Goal: Communication & Community: Connect with others

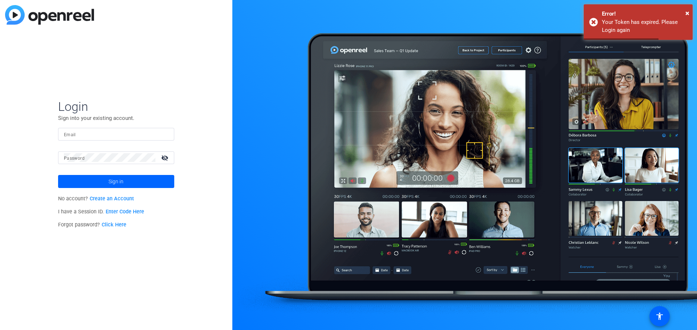
click at [129, 132] on input "Email" at bounding box center [116, 134] width 104 height 9
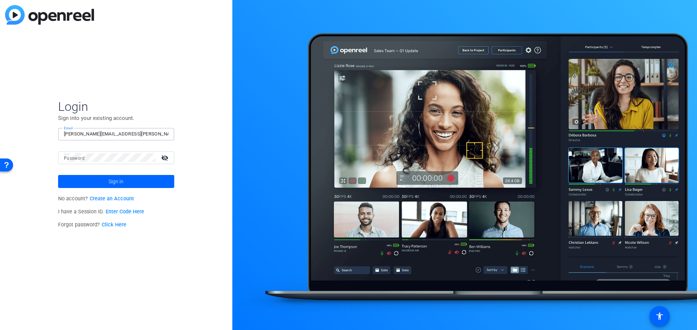
type input "[PERSON_NAME][EMAIL_ADDRESS][PERSON_NAME][DOMAIN_NAME]"
click at [58, 175] on button "Sign in" at bounding box center [116, 181] width 116 height 13
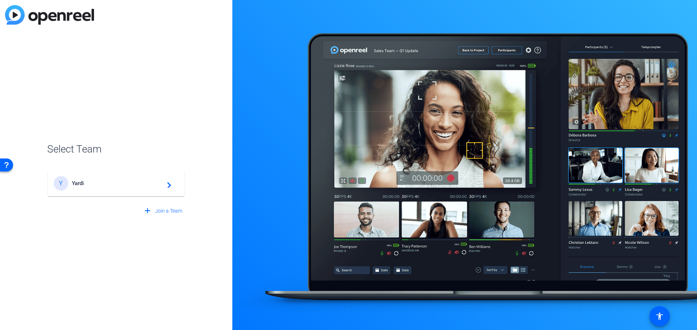
click at [82, 179] on div "Y Yardi navigate_next" at bounding box center [116, 183] width 125 height 15
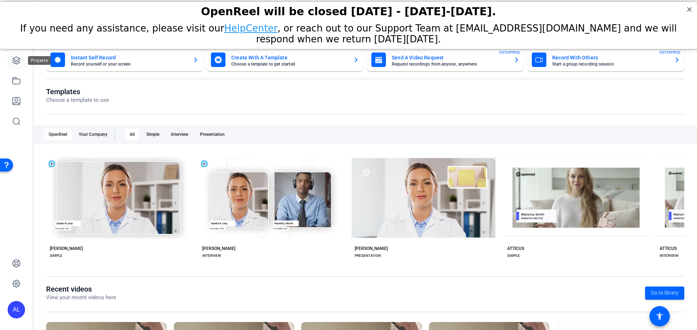
click at [16, 63] on icon at bounding box center [16, 60] width 9 height 9
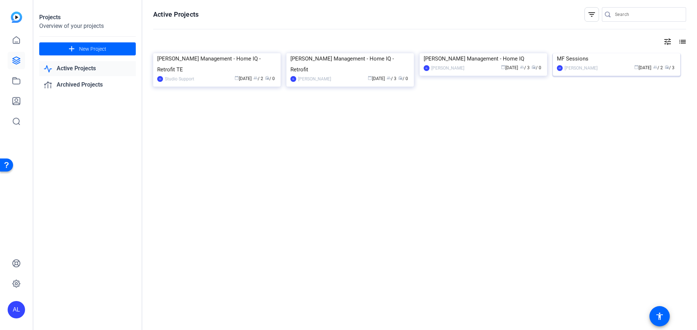
click at [608, 53] on img at bounding box center [615, 53] width 127 height 0
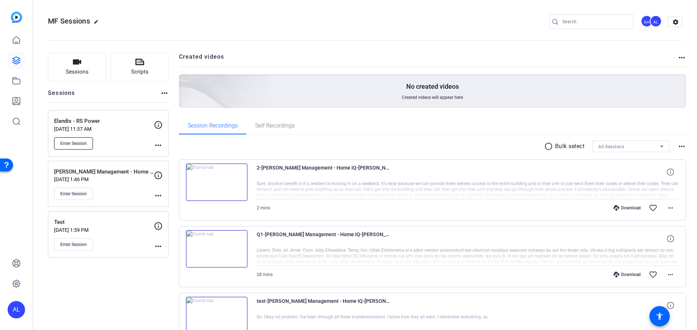
click at [82, 145] on span "Enter Session" at bounding box center [73, 144] width 26 height 6
click at [87, 140] on button "Enter Session" at bounding box center [73, 143] width 39 height 12
click at [161, 143] on mat-icon "more_horiz" at bounding box center [158, 145] width 9 height 9
click at [171, 157] on span "Edit Session" at bounding box center [176, 156] width 33 height 9
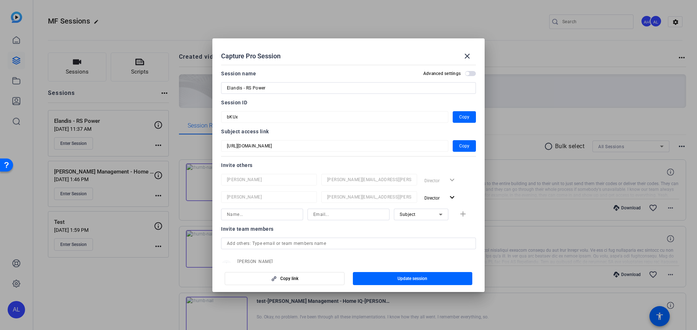
click at [465, 74] on span "button" at bounding box center [467, 74] width 4 height 4
click at [470, 73] on span "button" at bounding box center [472, 74] width 4 height 4
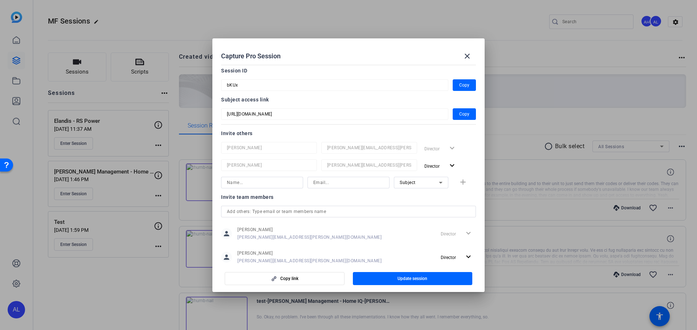
scroll to position [50, 0]
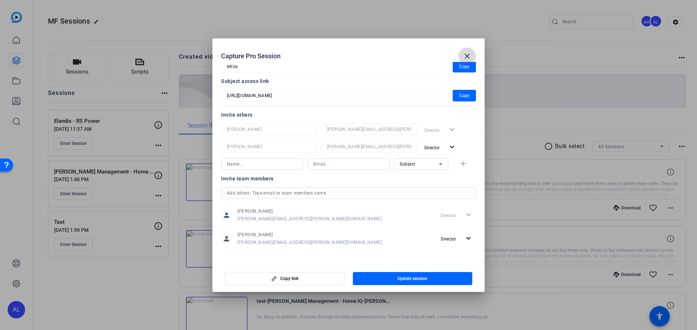
click at [468, 55] on mat-icon "close" at bounding box center [467, 56] width 9 height 9
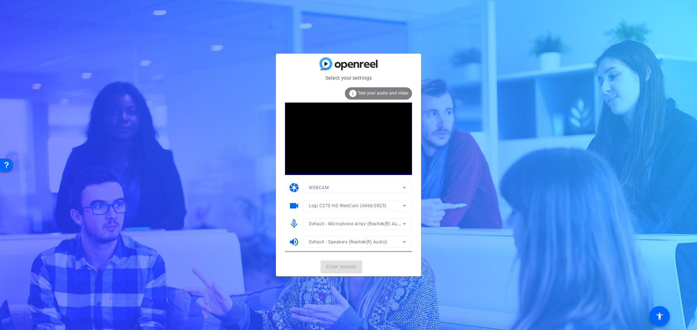
click at [322, 188] on mat-form-field "WEBCAM" at bounding box center [357, 188] width 109 height 12
click at [327, 227] on span "Default - Microphone Array (Realtek(R) Audio)" at bounding box center [357, 224] width 97 height 6
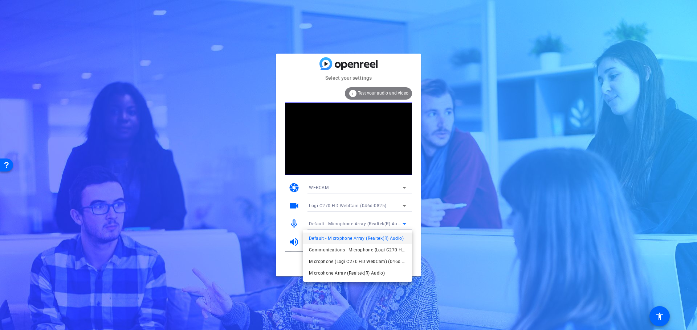
click at [293, 242] on div at bounding box center [348, 165] width 697 height 330
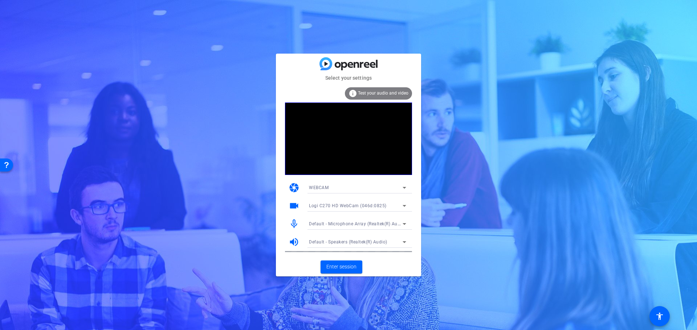
click at [293, 242] on mat-icon "volume_up" at bounding box center [293, 242] width 11 height 11
click at [329, 242] on span "Default - Speakers (Realtek(R) Audio)" at bounding box center [348, 242] width 78 height 5
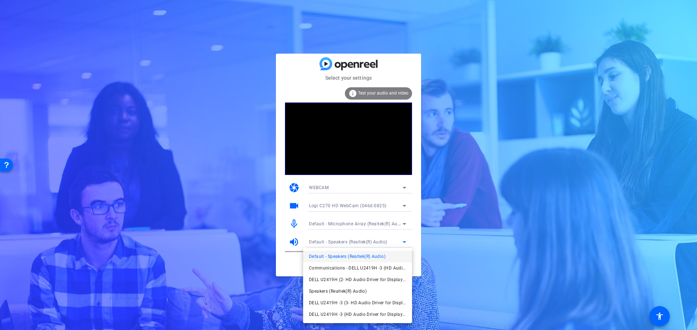
click at [288, 243] on div at bounding box center [348, 165] width 697 height 330
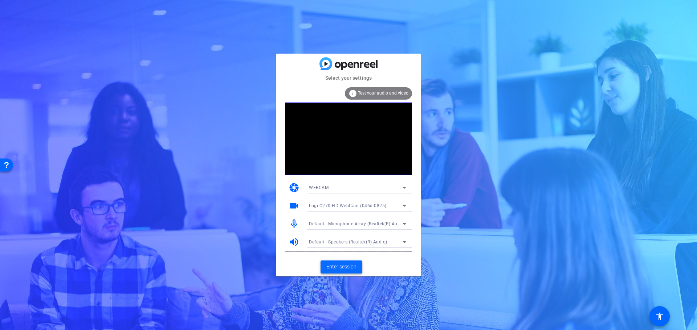
click at [327, 270] on span "Enter session" at bounding box center [341, 267] width 30 height 8
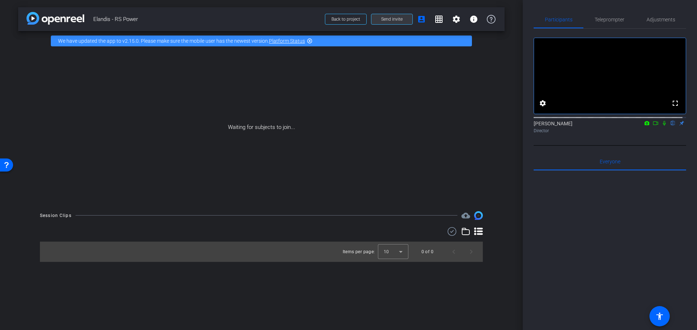
click at [400, 20] on span "Send invite" at bounding box center [391, 19] width 21 height 6
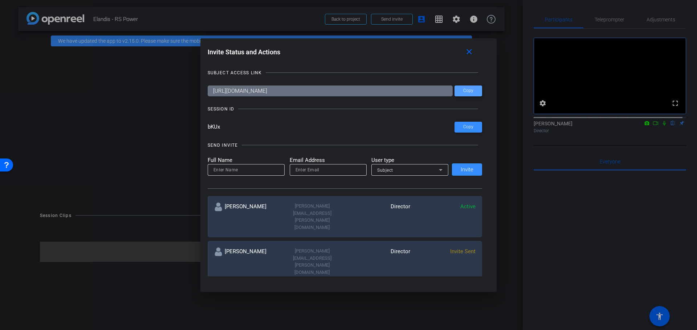
click at [461, 94] on span at bounding box center [468, 90] width 28 height 17
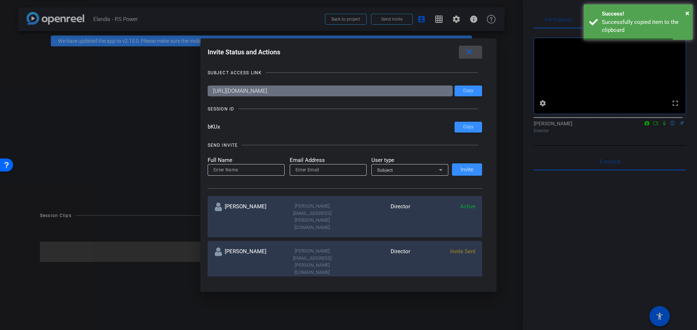
click at [472, 52] on mat-icon "close" at bounding box center [468, 52] width 9 height 9
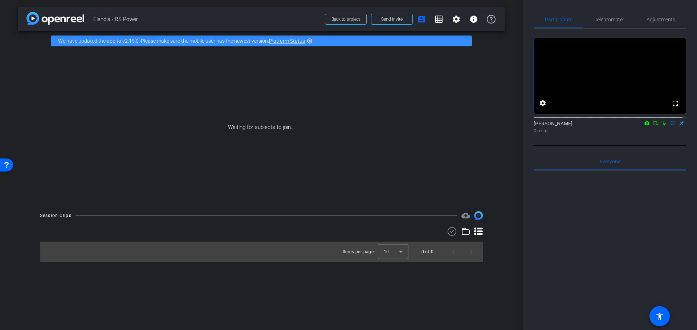
click at [644, 125] on icon at bounding box center [646, 123] width 5 height 4
click at [643, 131] on div at bounding box center [348, 165] width 697 height 330
click at [677, 131] on div "Amy Lau flip Director" at bounding box center [609, 127] width 152 height 14
click at [669, 126] on mat-icon "flip" at bounding box center [672, 123] width 9 height 7
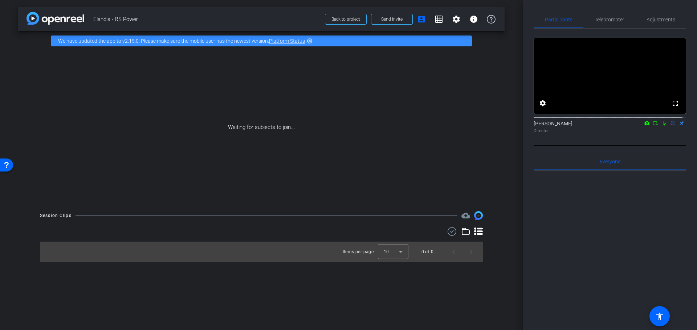
click at [661, 126] on icon at bounding box center [664, 123] width 6 height 5
click at [662, 126] on icon at bounding box center [664, 123] width 4 height 5
click at [652, 126] on icon at bounding box center [655, 123] width 6 height 5
click at [662, 126] on icon at bounding box center [664, 123] width 6 height 5
click at [644, 125] on icon at bounding box center [646, 123] width 5 height 4
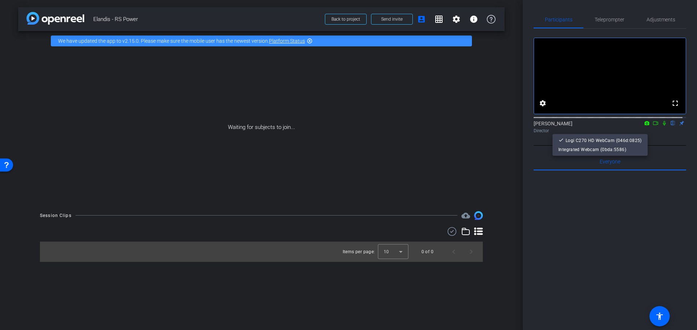
click at [642, 130] on div at bounding box center [348, 165] width 697 height 330
click at [384, 77] on div "Waiting for subjects to join..." at bounding box center [261, 127] width 486 height 153
click at [387, 20] on span "Send invite" at bounding box center [391, 19] width 21 height 6
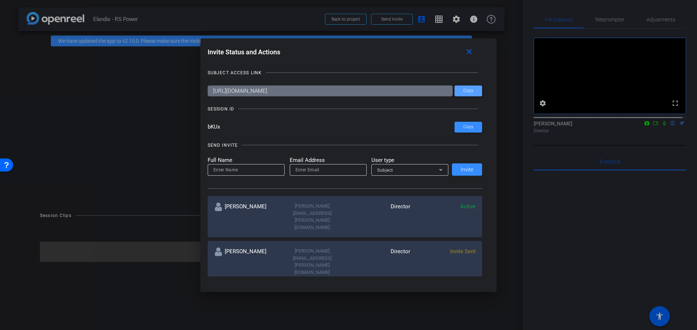
click at [457, 90] on span at bounding box center [468, 90] width 28 height 17
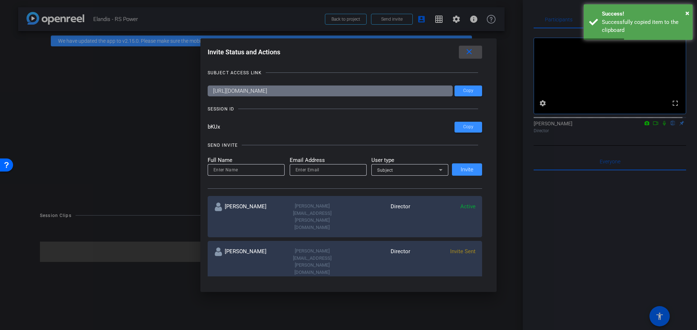
click at [470, 49] on mat-icon "close" at bounding box center [468, 52] width 9 height 9
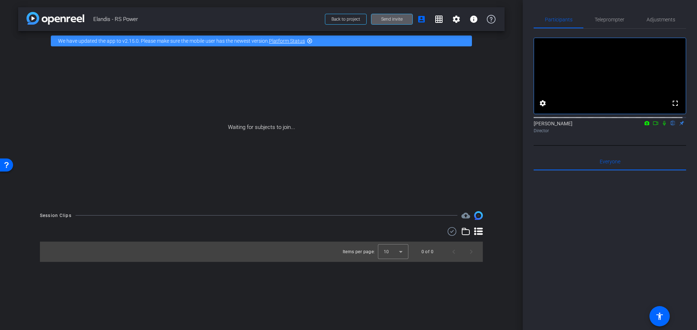
click at [406, 21] on span at bounding box center [391, 19] width 41 height 17
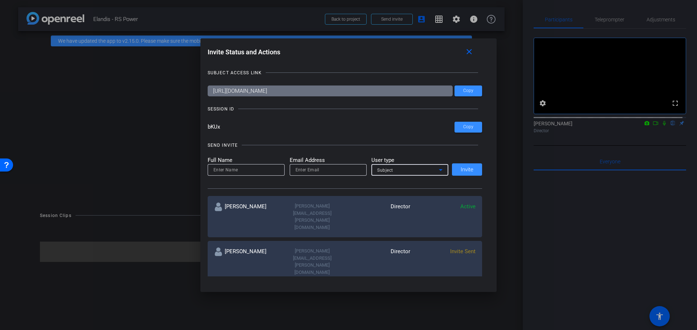
click at [393, 170] on div "Subject" at bounding box center [408, 170] width 62 height 9
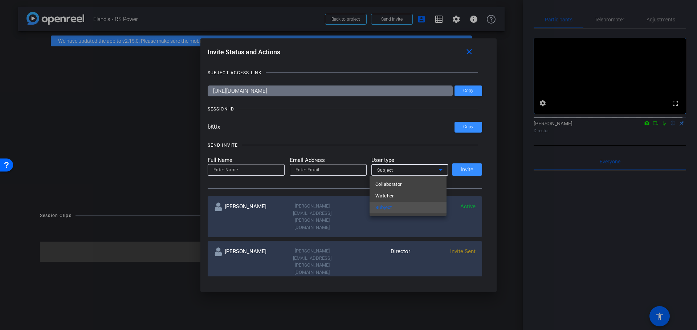
click at [393, 170] on div at bounding box center [348, 165] width 697 height 330
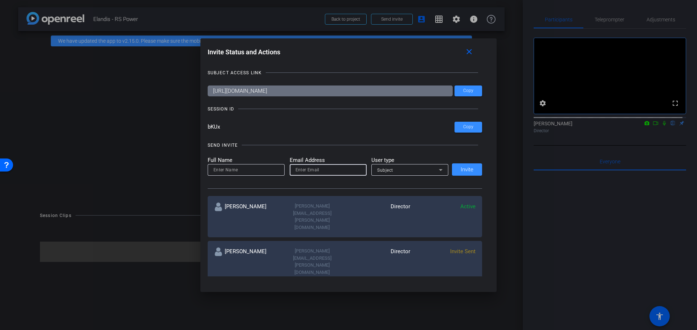
click at [343, 171] on input "email" at bounding box center [327, 170] width 65 height 9
type input "d"
paste input "david.ferreira@elandisservices.com"
type input "david.ferreira@elandisservices.com"
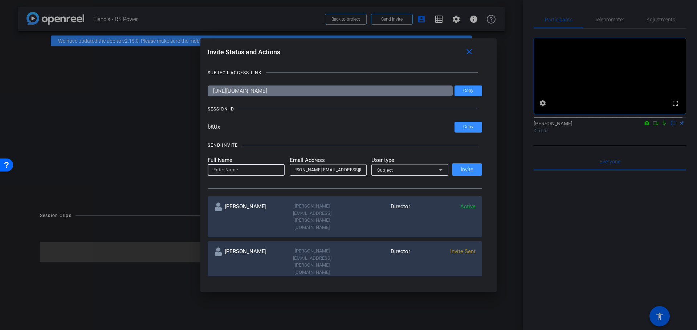
scroll to position [0, 0]
click at [249, 169] on input at bounding box center [245, 170] width 65 height 9
type input "David Ferreira"
click at [442, 169] on icon at bounding box center [440, 170] width 9 height 9
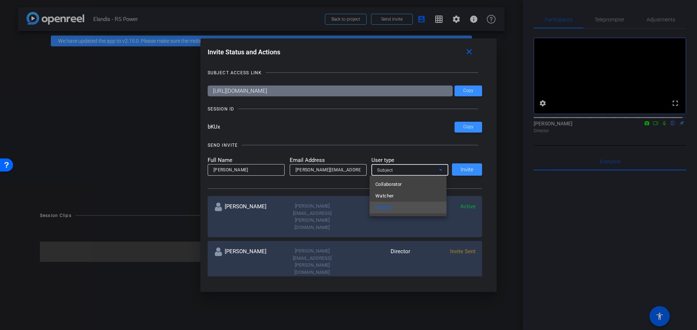
click at [442, 169] on div at bounding box center [348, 165] width 697 height 330
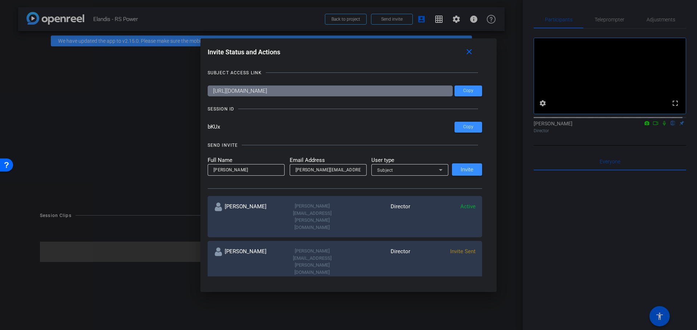
click at [607, 16] on div at bounding box center [348, 165] width 697 height 330
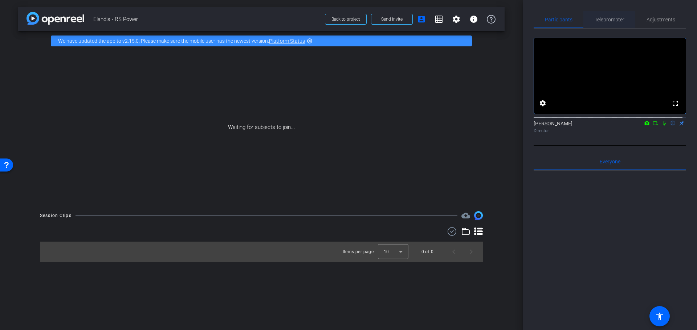
click at [606, 17] on span "Teleprompter" at bounding box center [609, 19] width 30 height 5
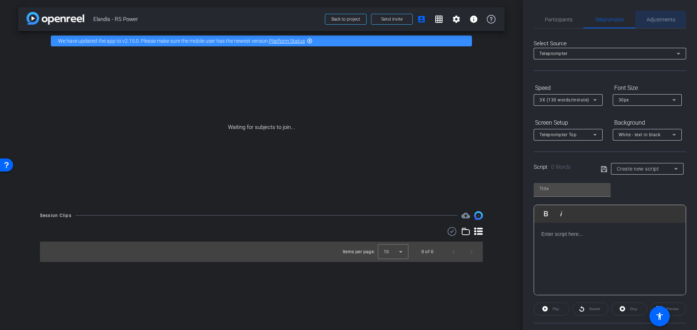
click at [655, 20] on span "Adjustments" at bounding box center [660, 19] width 29 height 5
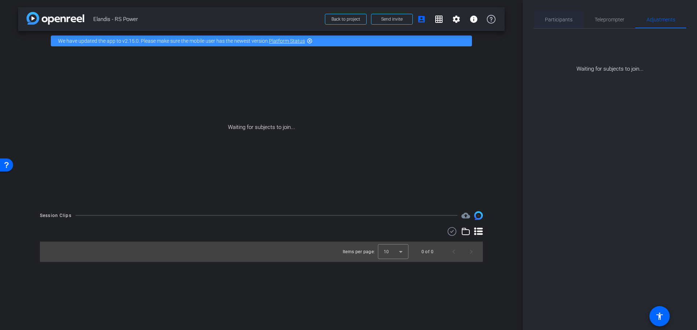
click at [566, 19] on span "Participants" at bounding box center [559, 19] width 28 height 5
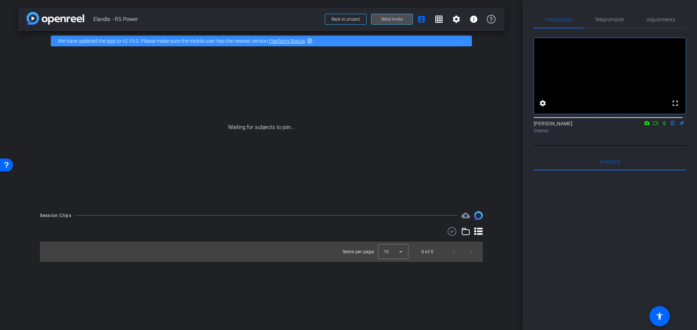
click at [395, 19] on span "Send invite" at bounding box center [391, 19] width 21 height 6
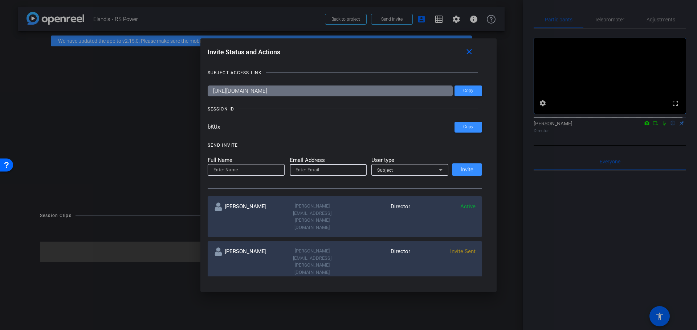
paste input "david.ferreira@elandisservices.com"
type input "david.ferreira@elandisservices.com"
click at [246, 166] on input at bounding box center [245, 170] width 65 height 9
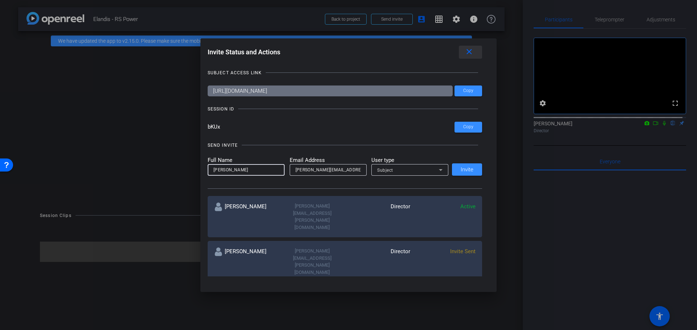
type input "David Ferreira"
click at [468, 50] on mat-icon "close" at bounding box center [468, 52] width 9 height 9
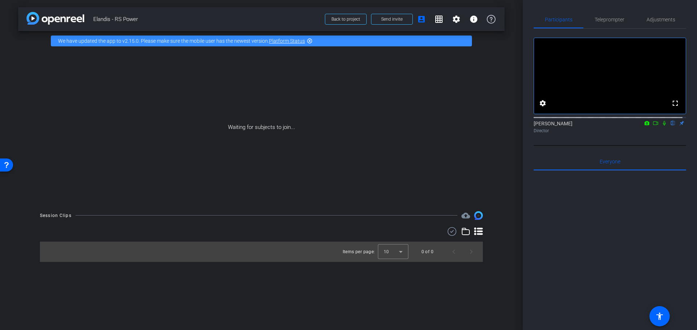
click at [661, 126] on icon at bounding box center [664, 123] width 6 height 5
